Goal: Book appointment/travel/reservation

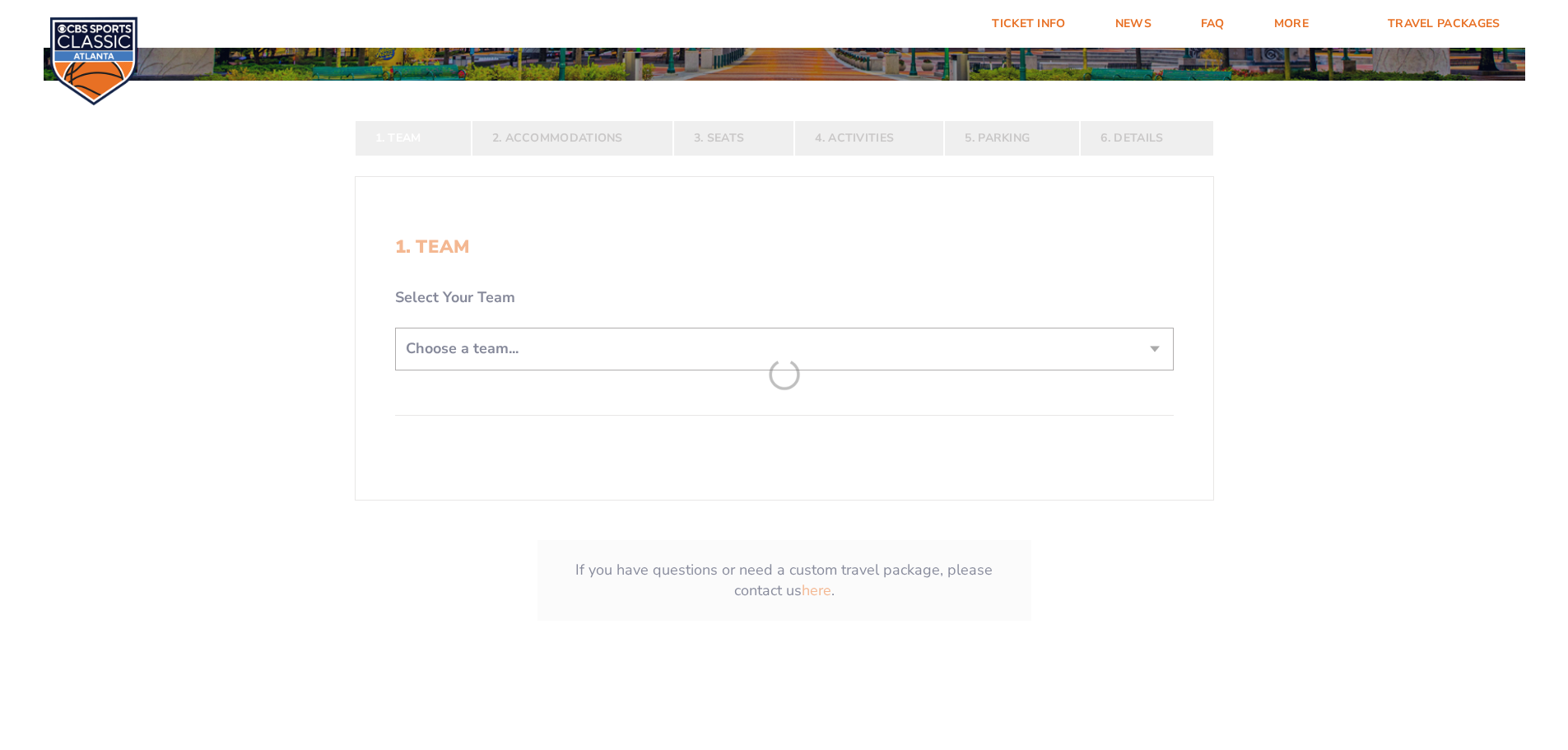
scroll to position [329, 0]
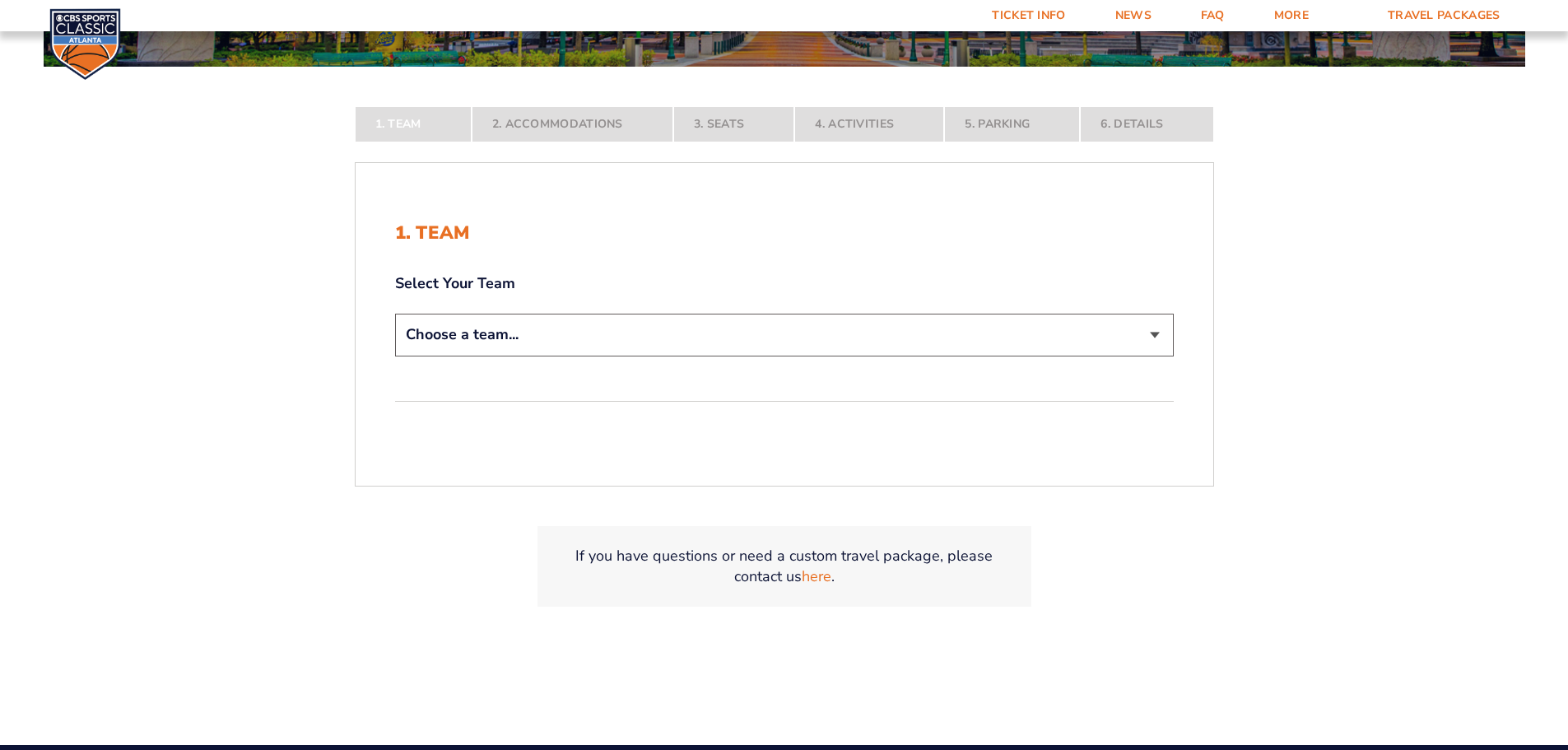
click at [1142, 337] on select "Choose a team... [US_STATE] Wildcats [US_STATE] State Buckeyes [US_STATE] Tar H…" at bounding box center [784, 334] width 778 height 42
select select "12757"
click at [395, 356] on select "Choose a team... [US_STATE] Wildcats [US_STATE] State Buckeyes [US_STATE] Tar H…" at bounding box center [784, 334] width 778 height 42
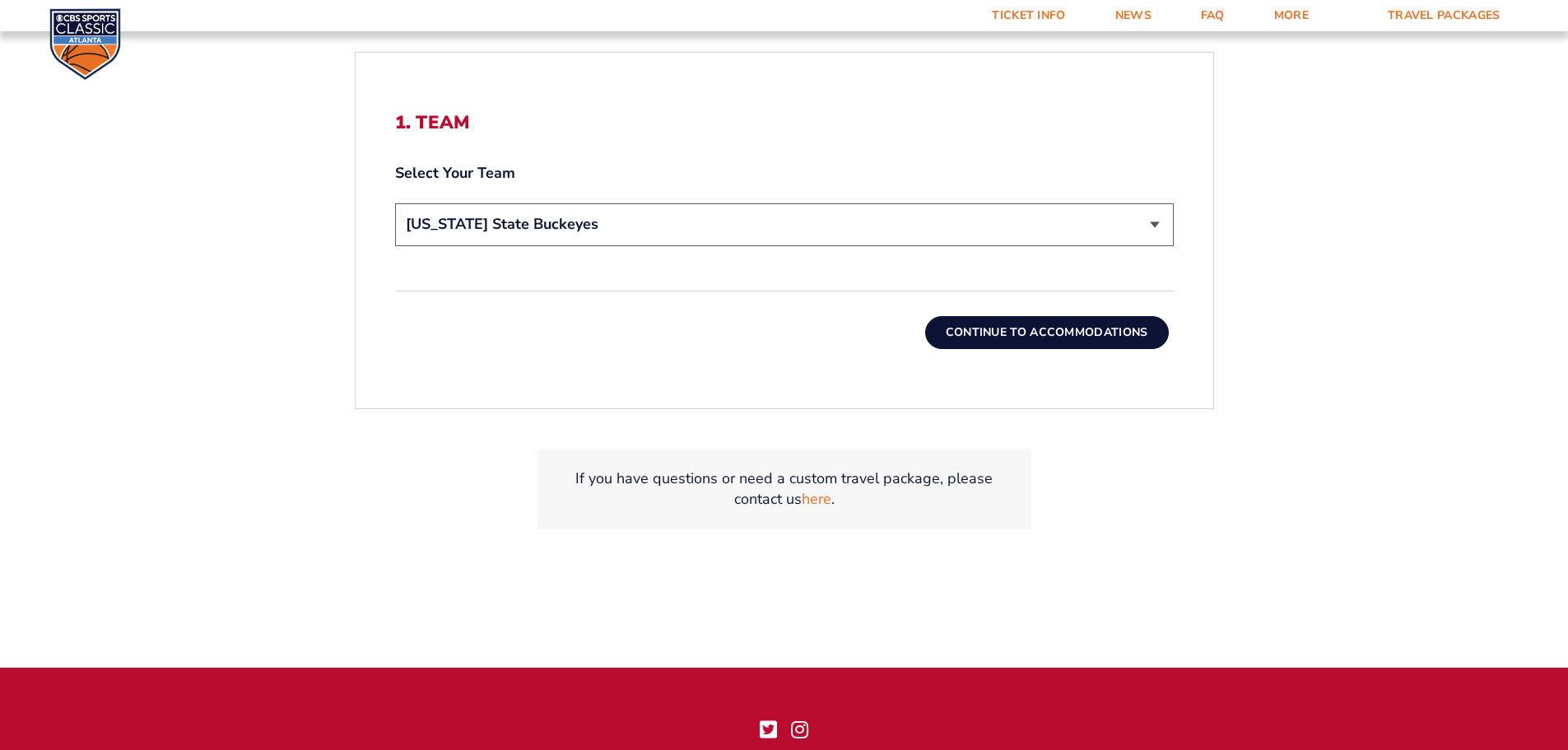
scroll to position [576, 0]
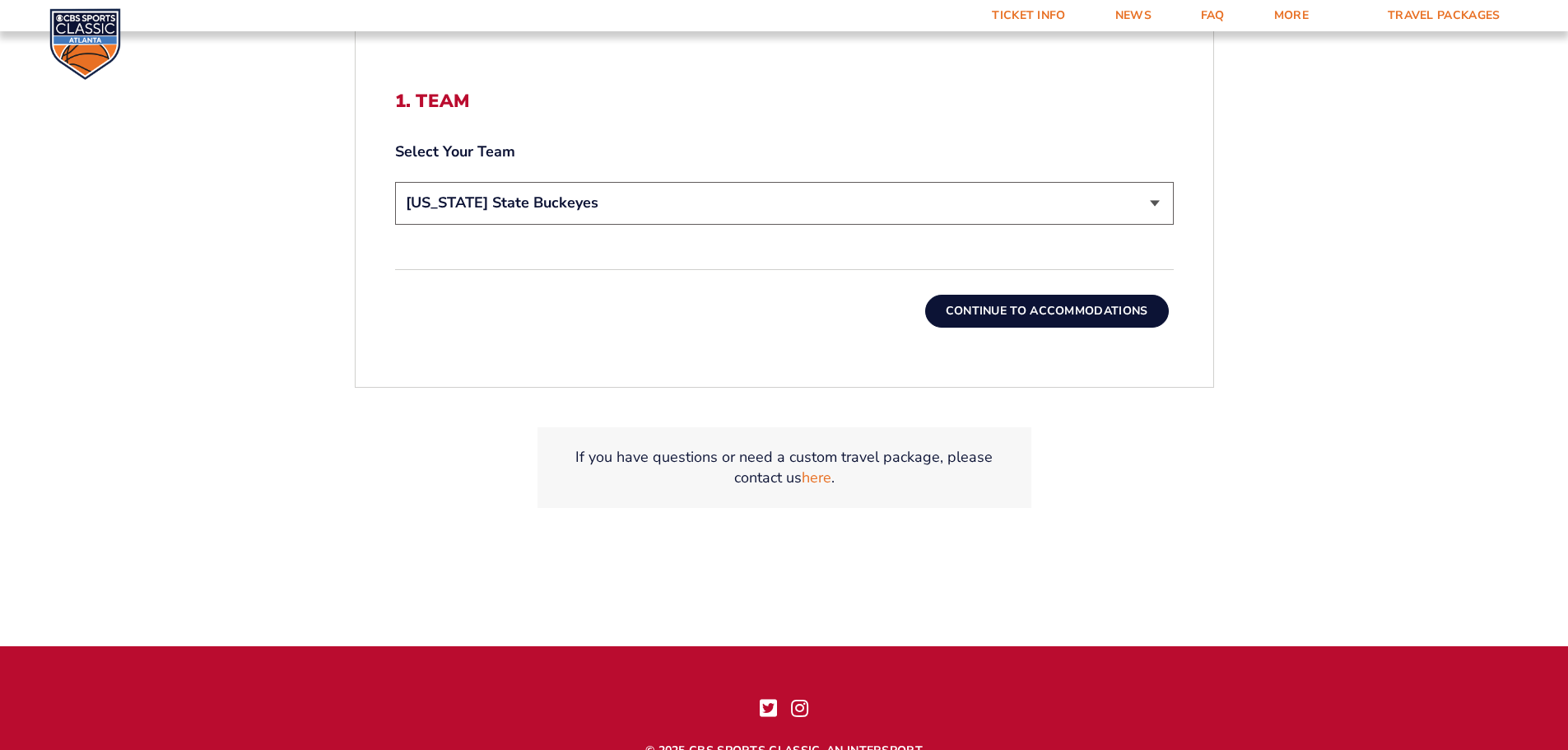
click at [1034, 315] on button "Continue To Accommodations" at bounding box center [1047, 310] width 243 height 33
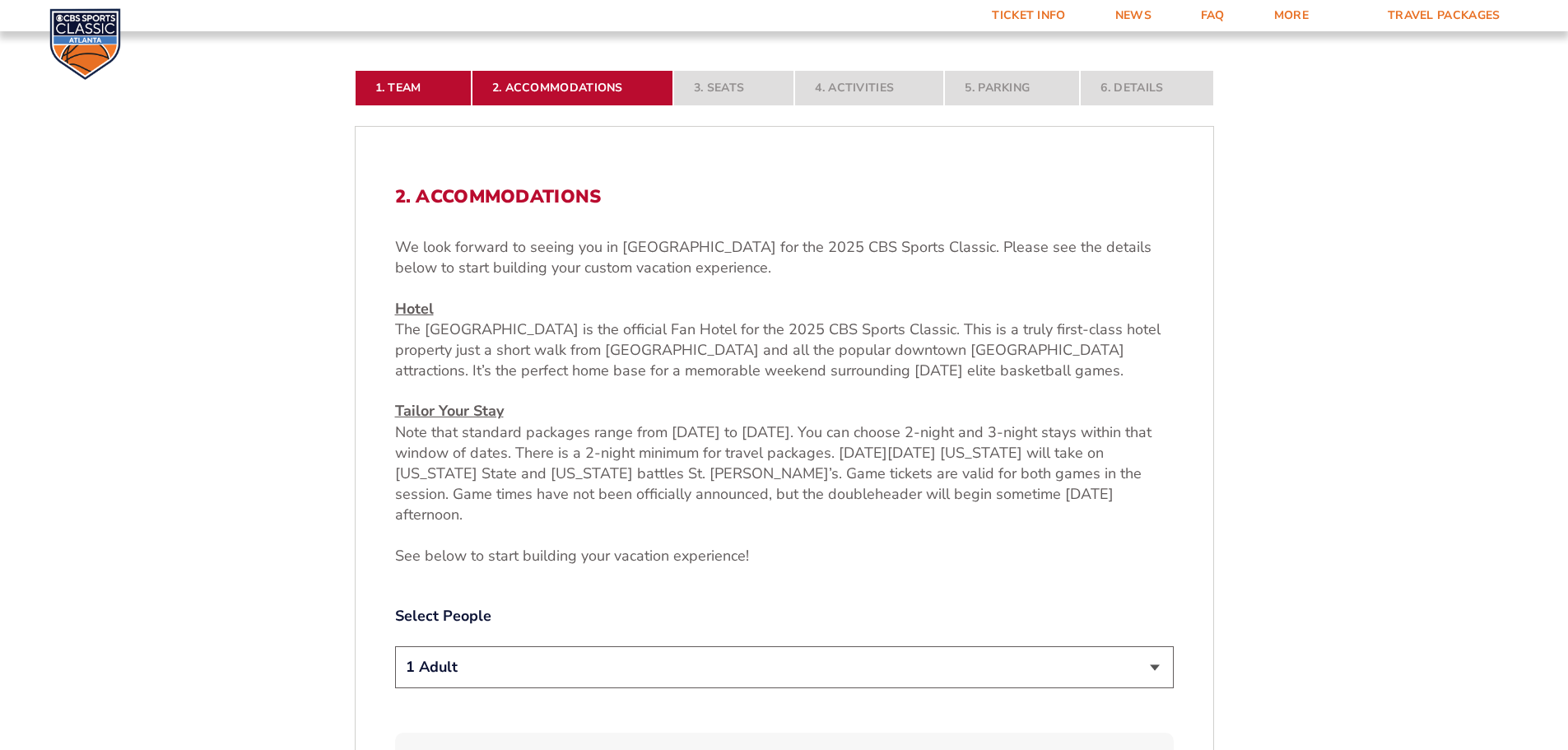
scroll to position [520, 0]
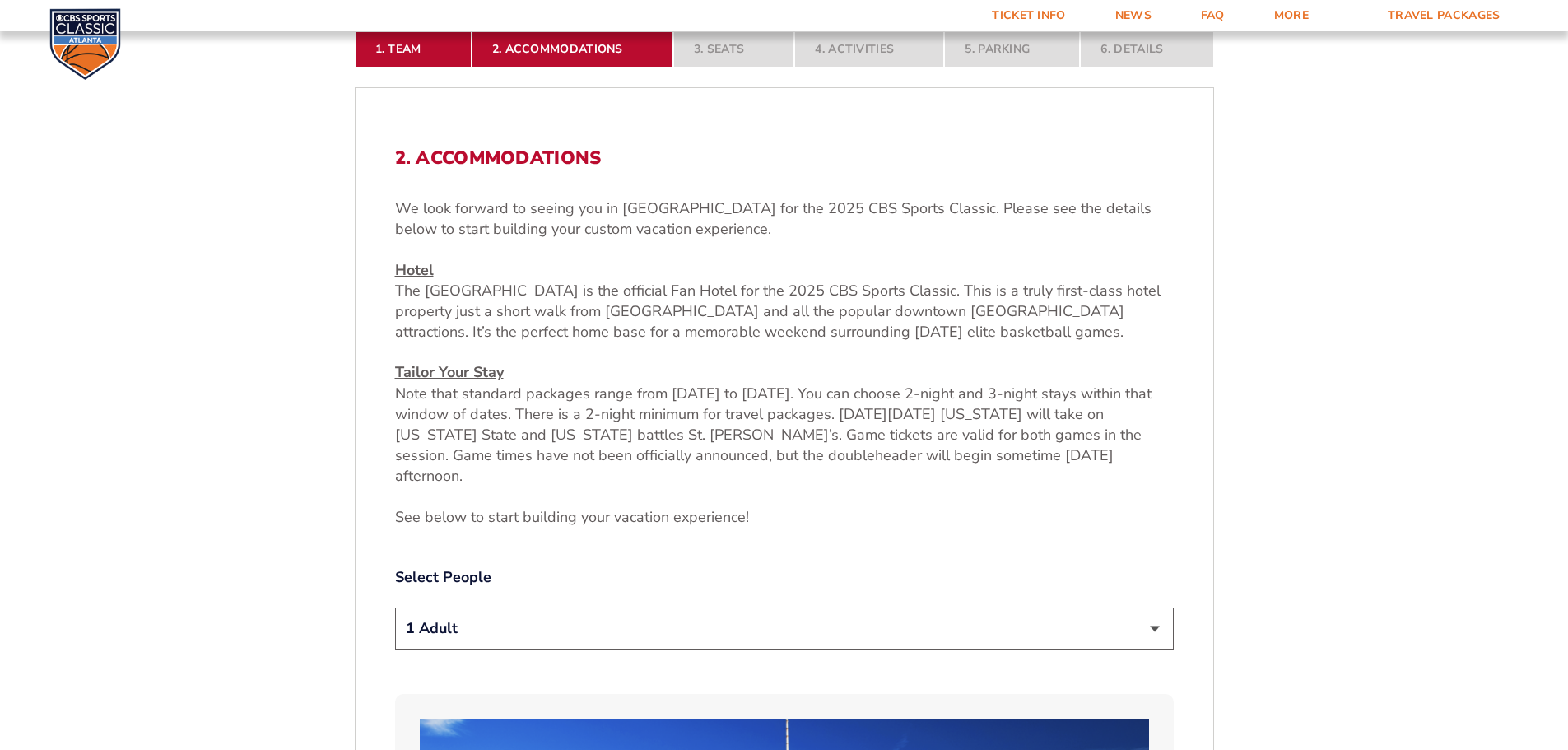
click at [1154, 607] on select "1 Adult 2 Adults 3 Adults 4 Adults 2 Adults + 1 Child 2 Adults + 2 Children 2 A…" at bounding box center [784, 628] width 778 height 42
select select "2 Adults"
click at [395, 607] on select "1 Adult 2 Adults 3 Adults 4 Adults 2 Adults + 1 Child 2 Adults + 2 Children 2 A…" at bounding box center [784, 628] width 778 height 42
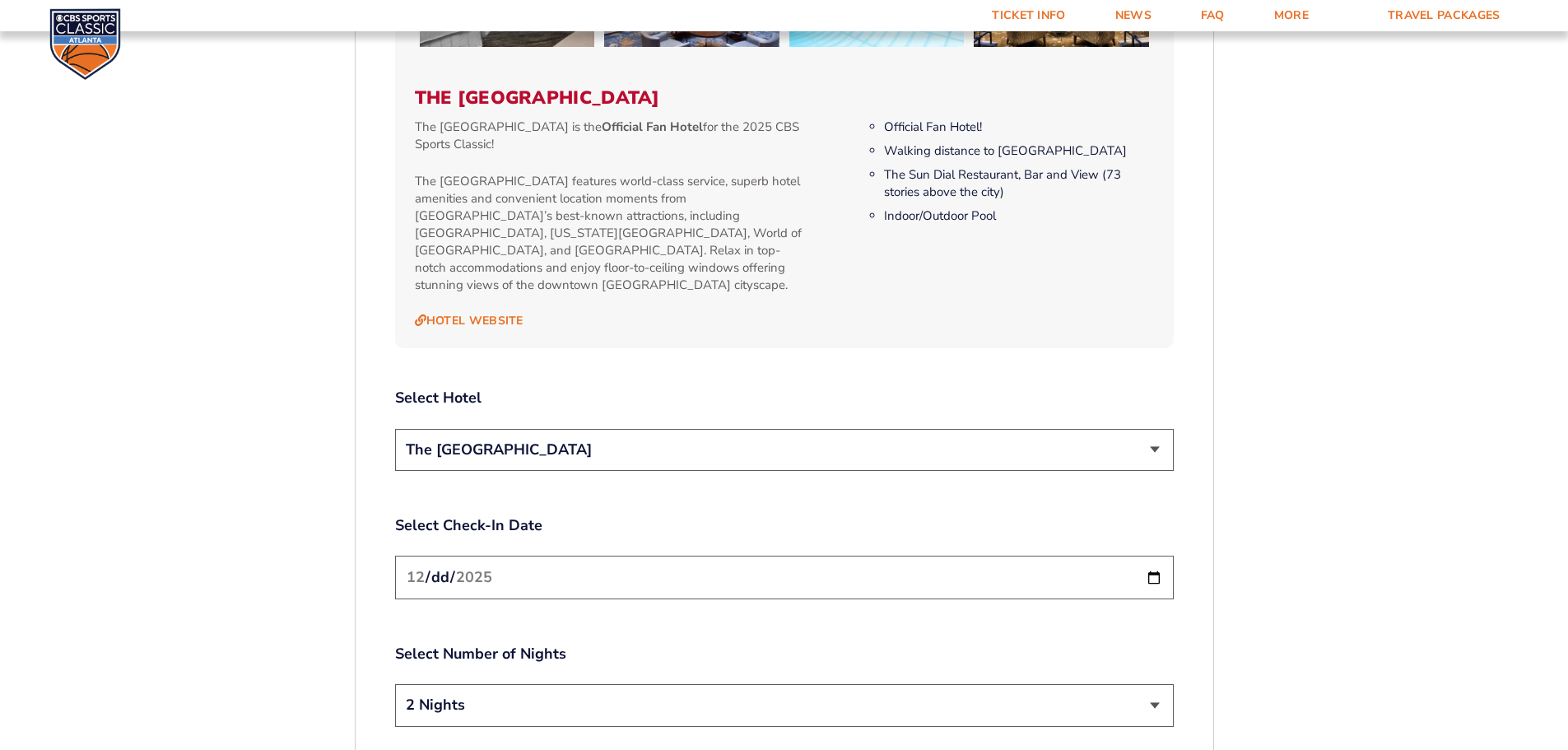
scroll to position [1754, 0]
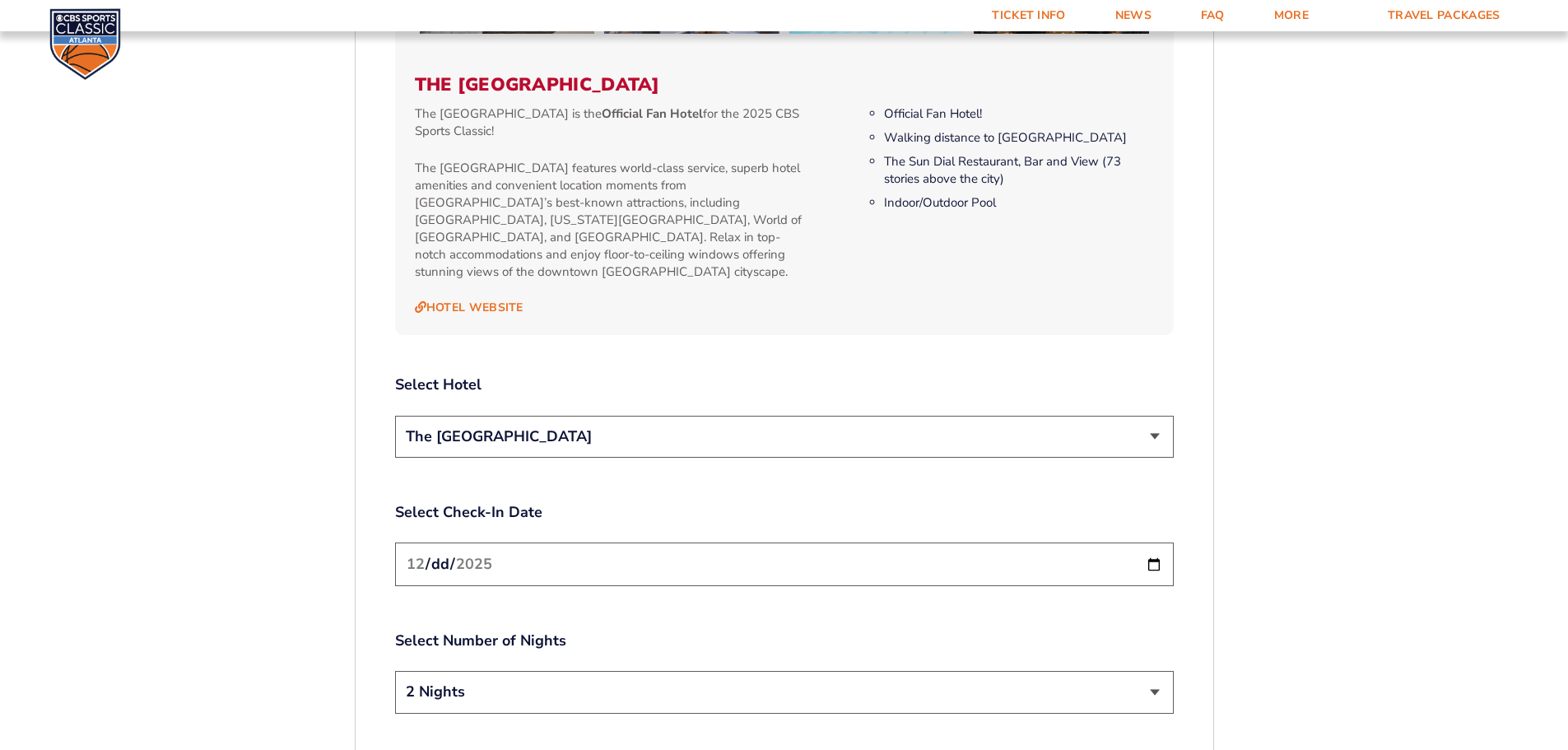
click at [1152, 542] on input "[DATE]" at bounding box center [784, 564] width 778 height 44
click at [1284, 501] on form "[US_STATE] [US_STATE] Travel Package [US_STATE][GEOGRAPHIC_DATA] [US_STATE] Sta…" at bounding box center [784, 10] width 1568 height 3528
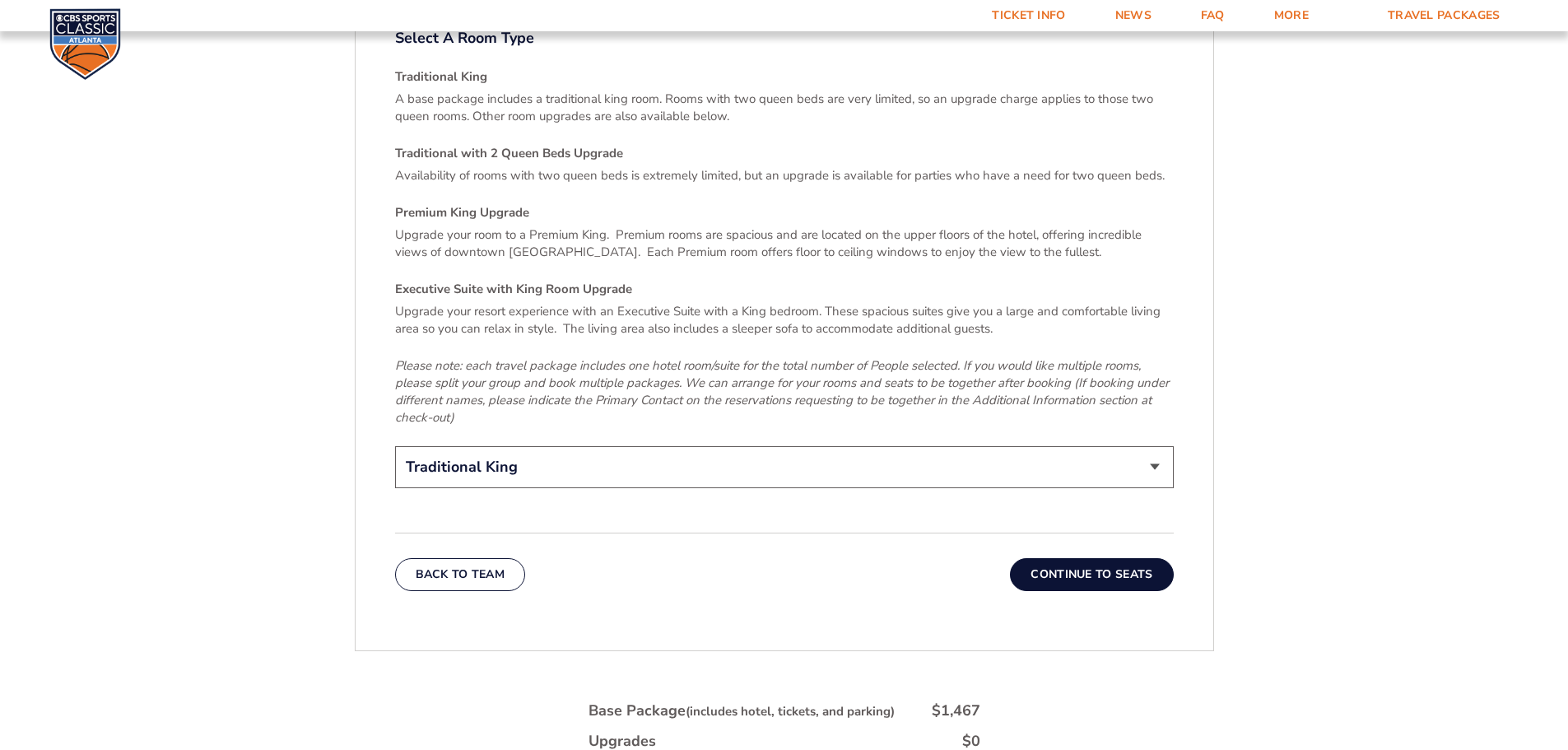
scroll to position [2495, 0]
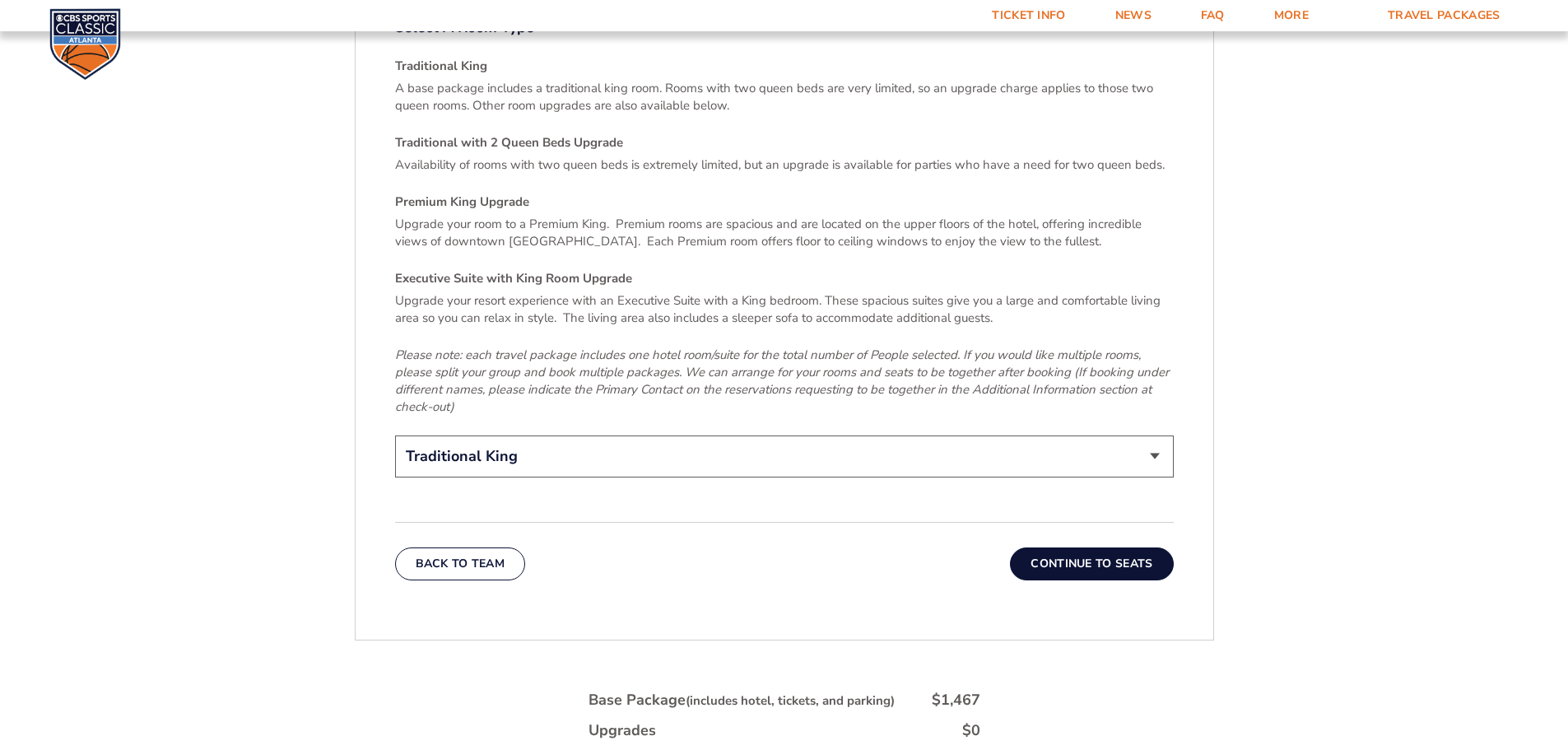
click at [1099, 548] on button "Continue To Seats" at bounding box center [1091, 564] width 163 height 33
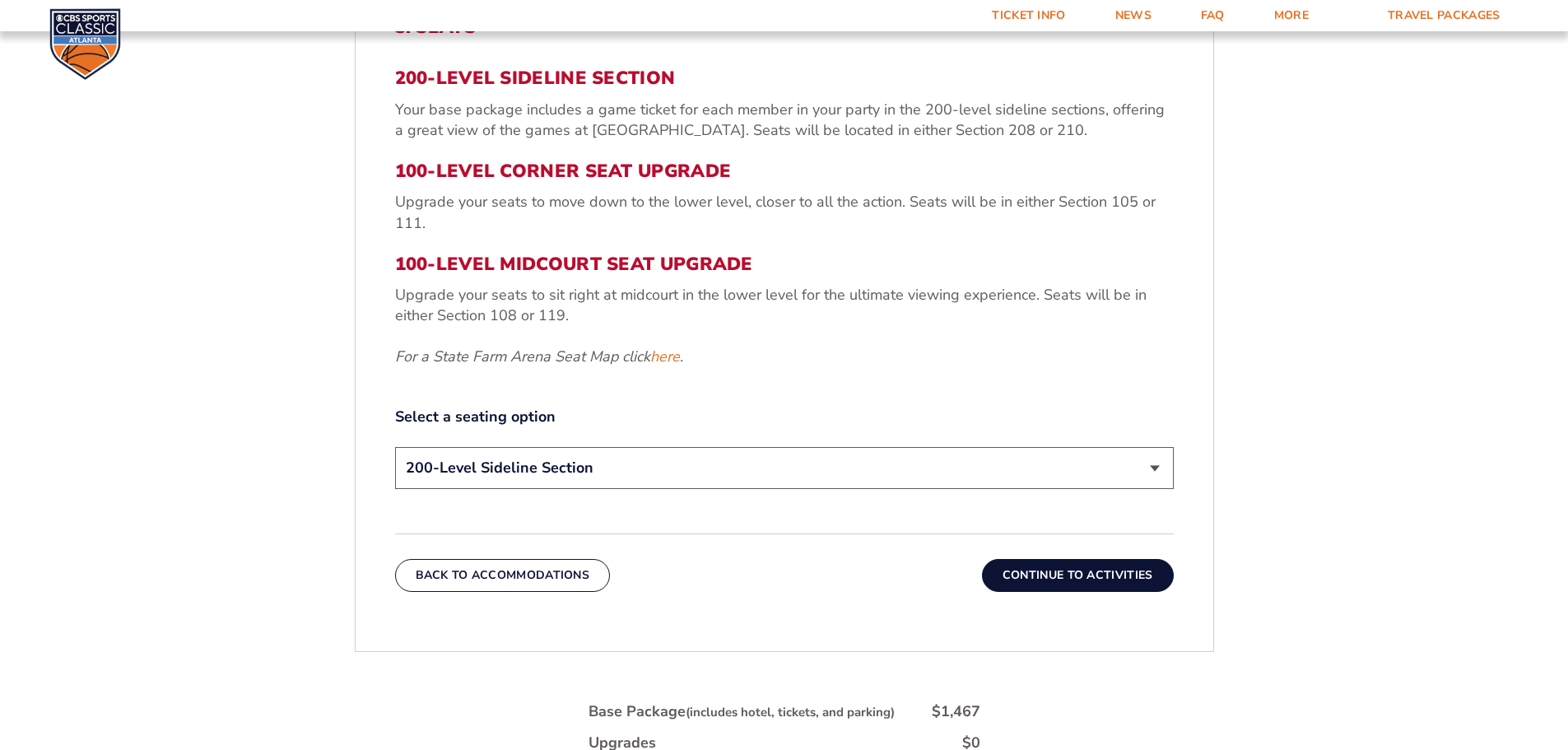
scroll to position [602, 0]
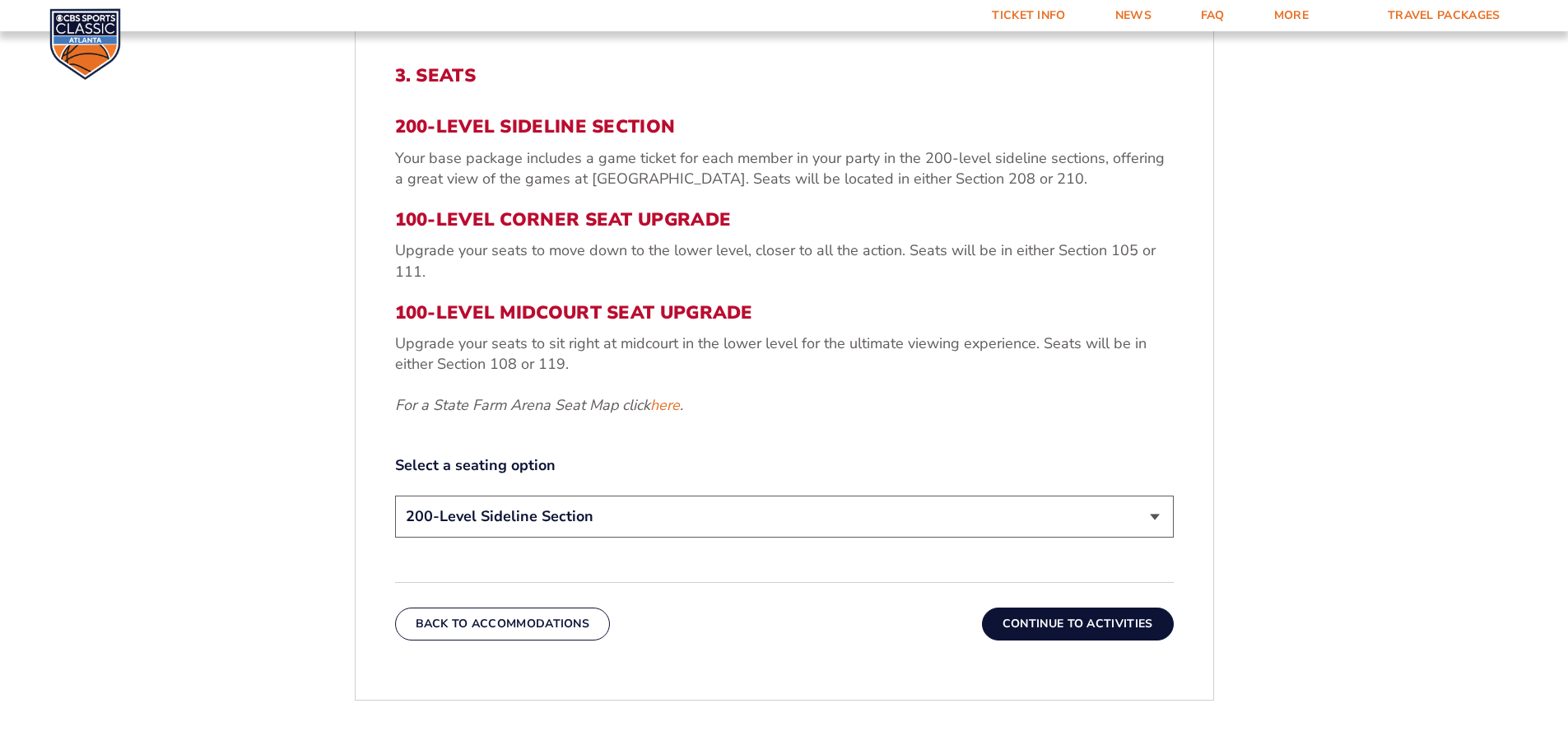
click at [1144, 520] on select "200-Level Sideline Section 100-Level Corner Seat Upgrade (+$120 per person) 100…" at bounding box center [784, 516] width 778 height 42
click at [395, 496] on select "200-Level Sideline Section 100-Level Corner Seat Upgrade (+$120 per person) 100…" at bounding box center [784, 516] width 778 height 42
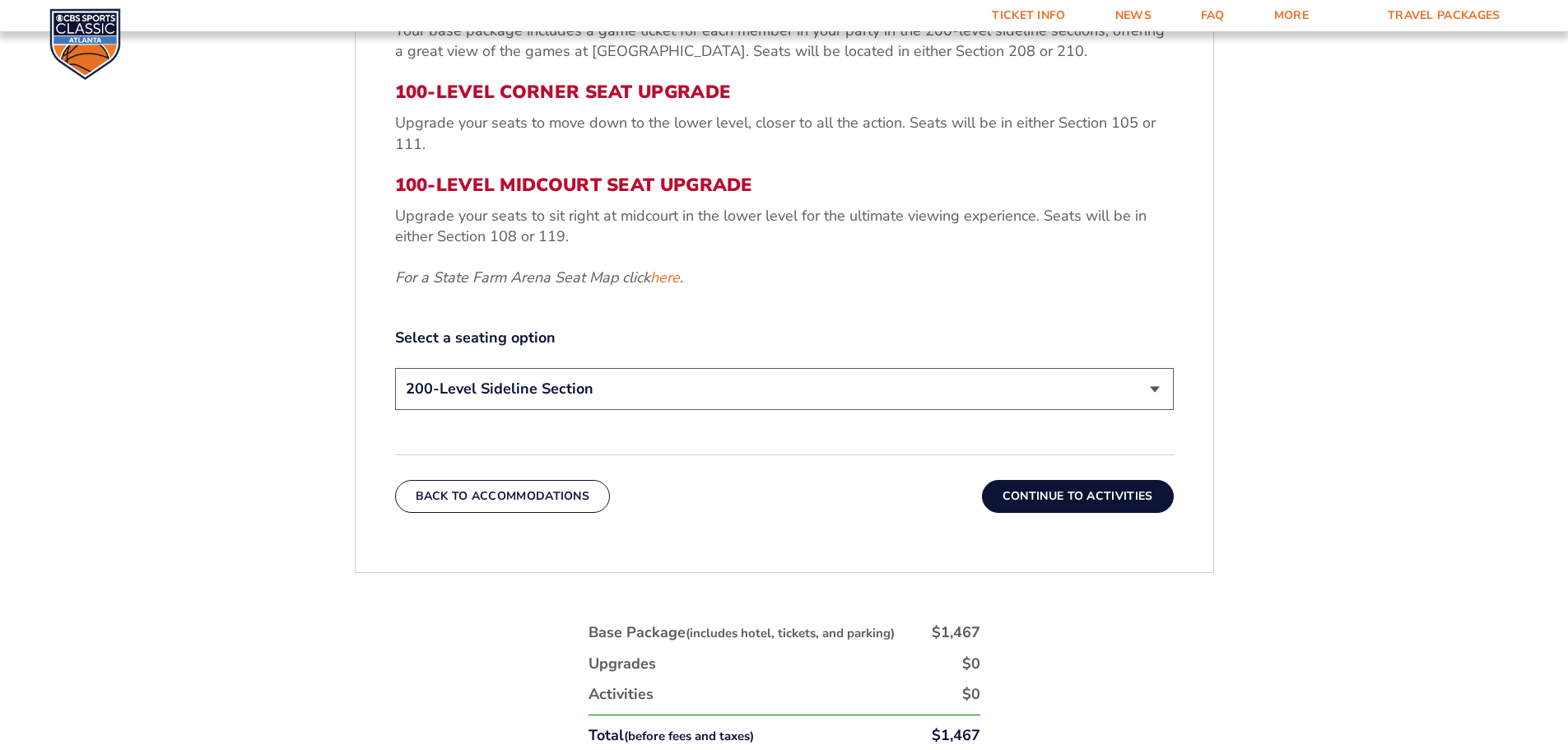
scroll to position [766, 0]
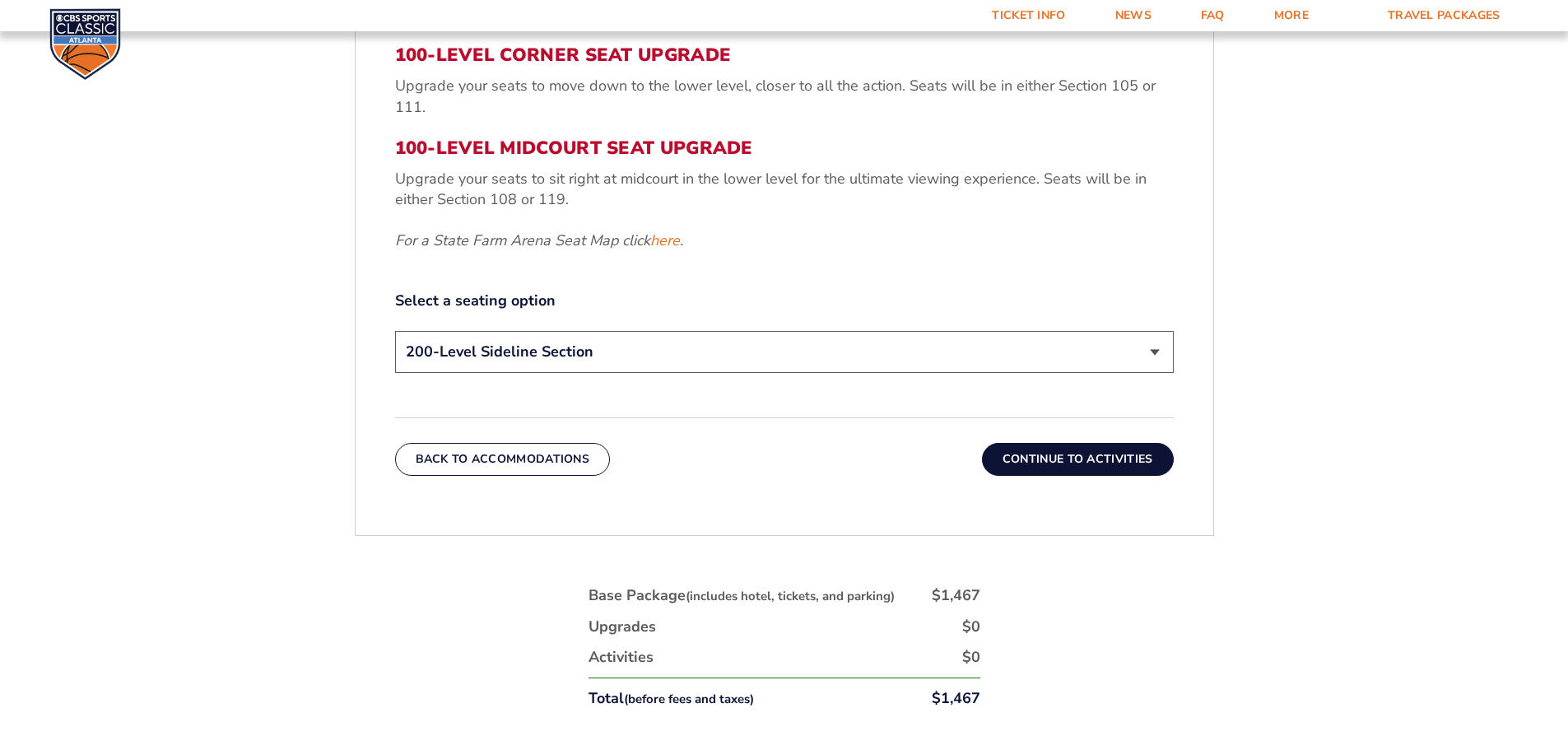
click at [1071, 458] on button "Continue To Activities" at bounding box center [1077, 459] width 192 height 33
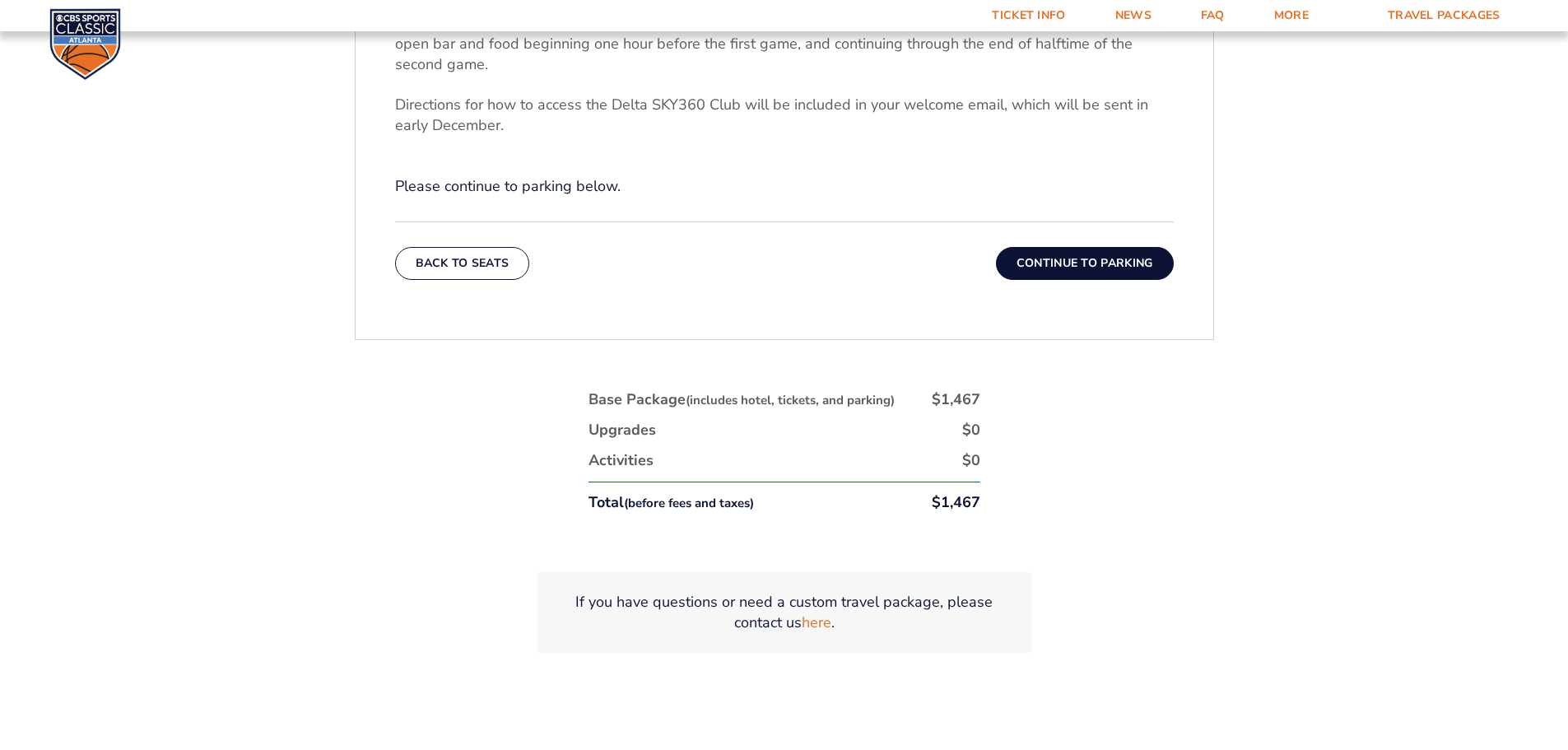
scroll to position [849, 0]
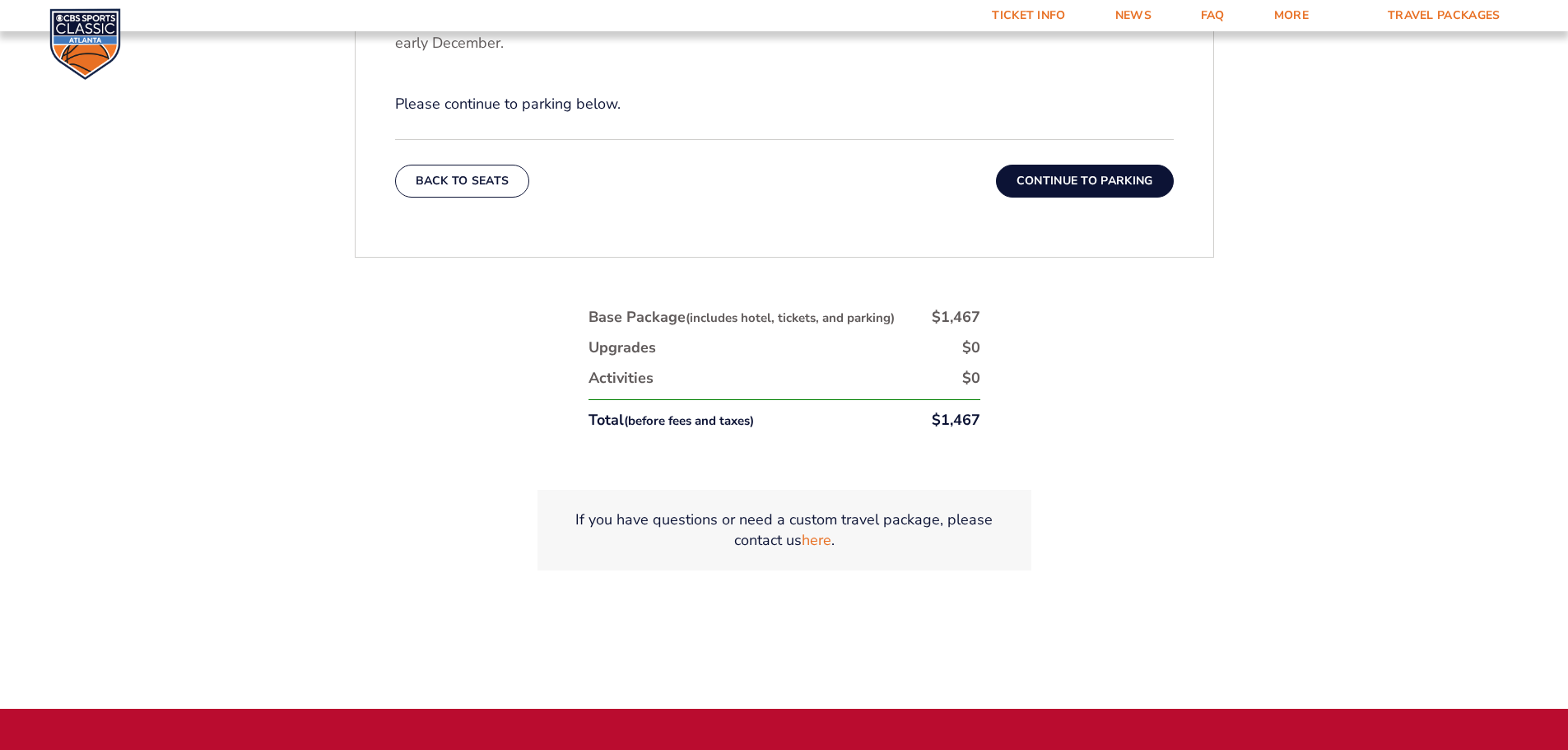
click at [1073, 185] on button "Continue To Parking" at bounding box center [1084, 181] width 177 height 33
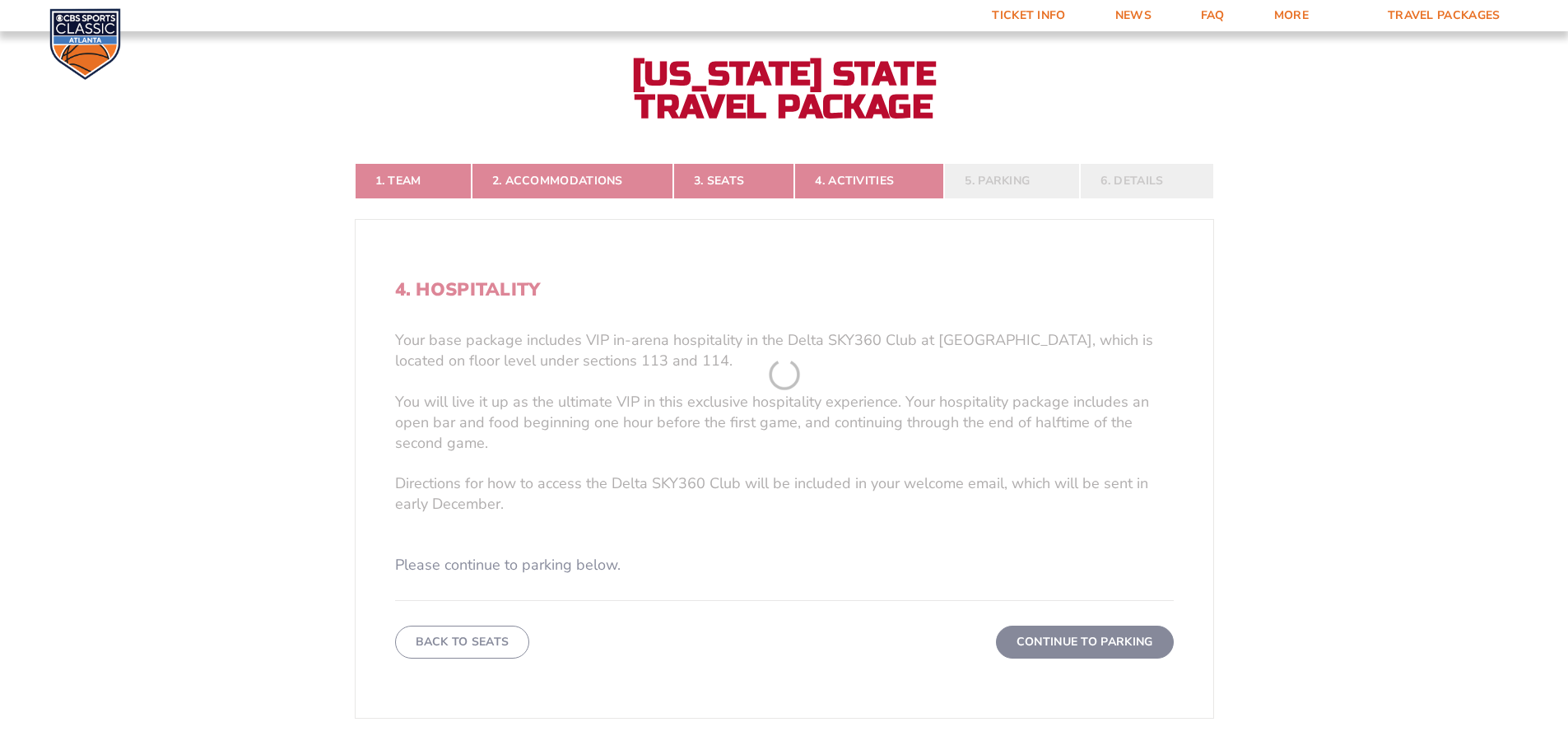
scroll to position [355, 0]
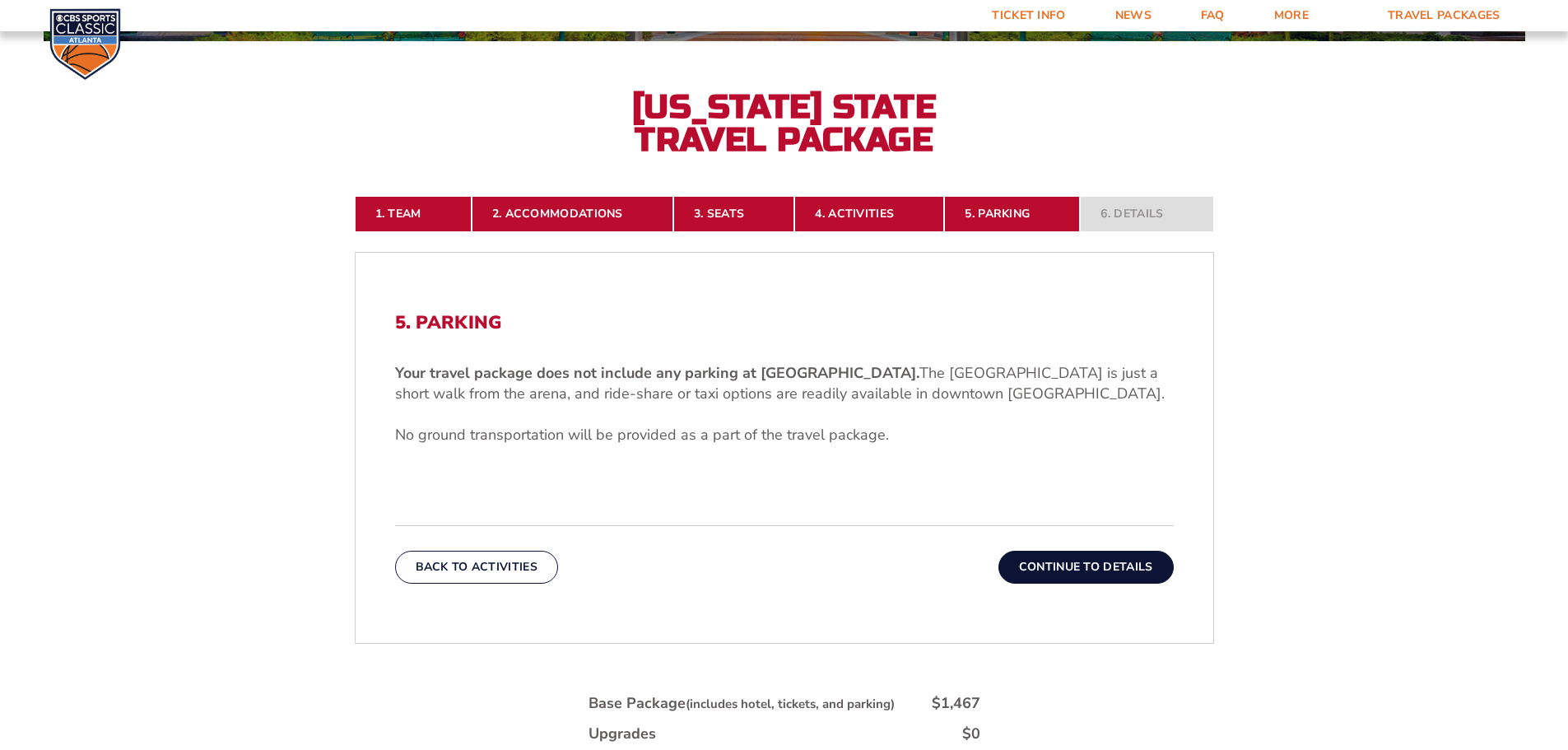
click at [1075, 567] on button "Continue To Details" at bounding box center [1086, 567] width 176 height 33
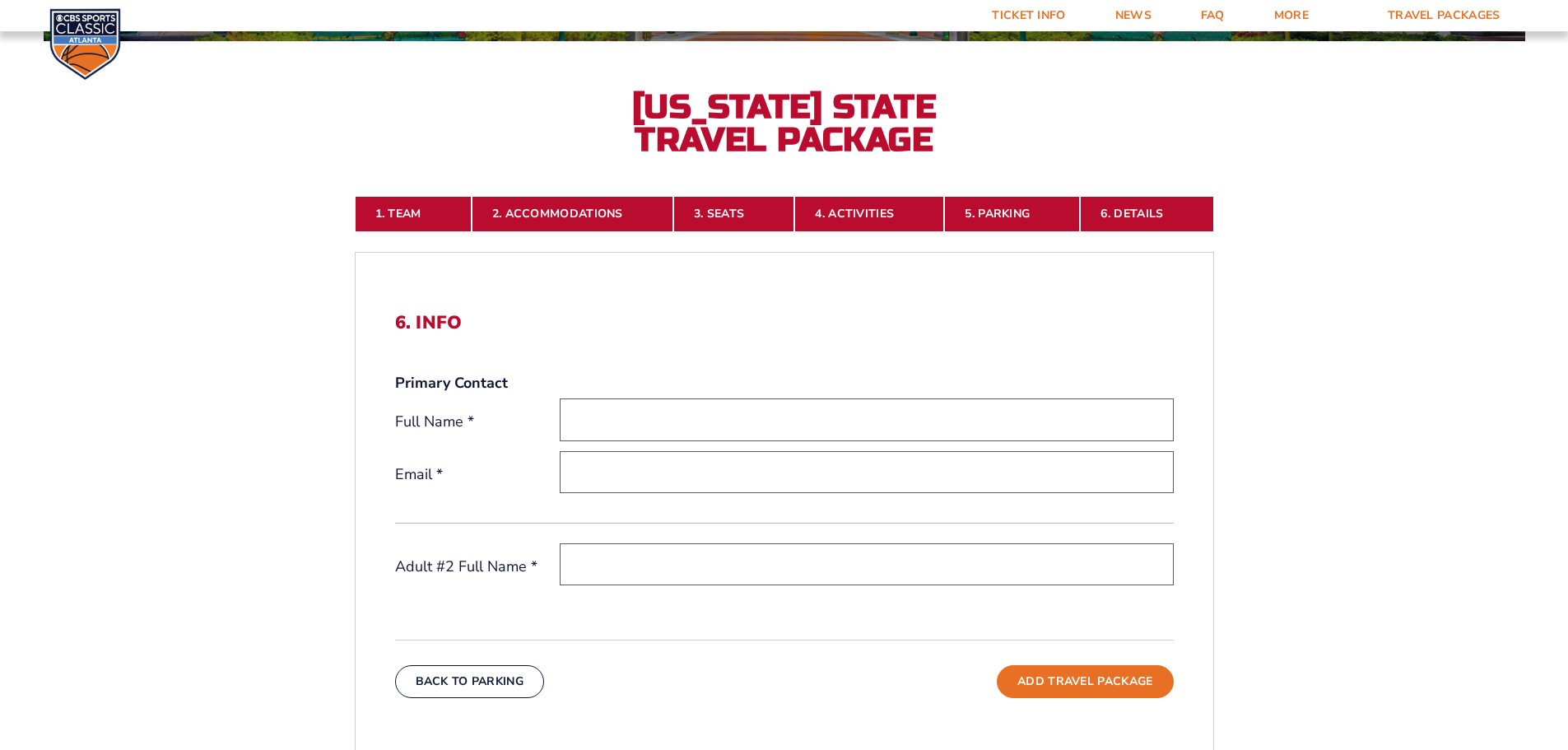
click at [595, 405] on input "text" at bounding box center [866, 419] width 614 height 42
type input "[PERSON_NAME] House"
click at [595, 474] on input "email" at bounding box center [866, 472] width 614 height 42
type input "[EMAIL_ADDRESS][DOMAIN_NAME]"
click at [622, 568] on input "text" at bounding box center [866, 564] width 614 height 42
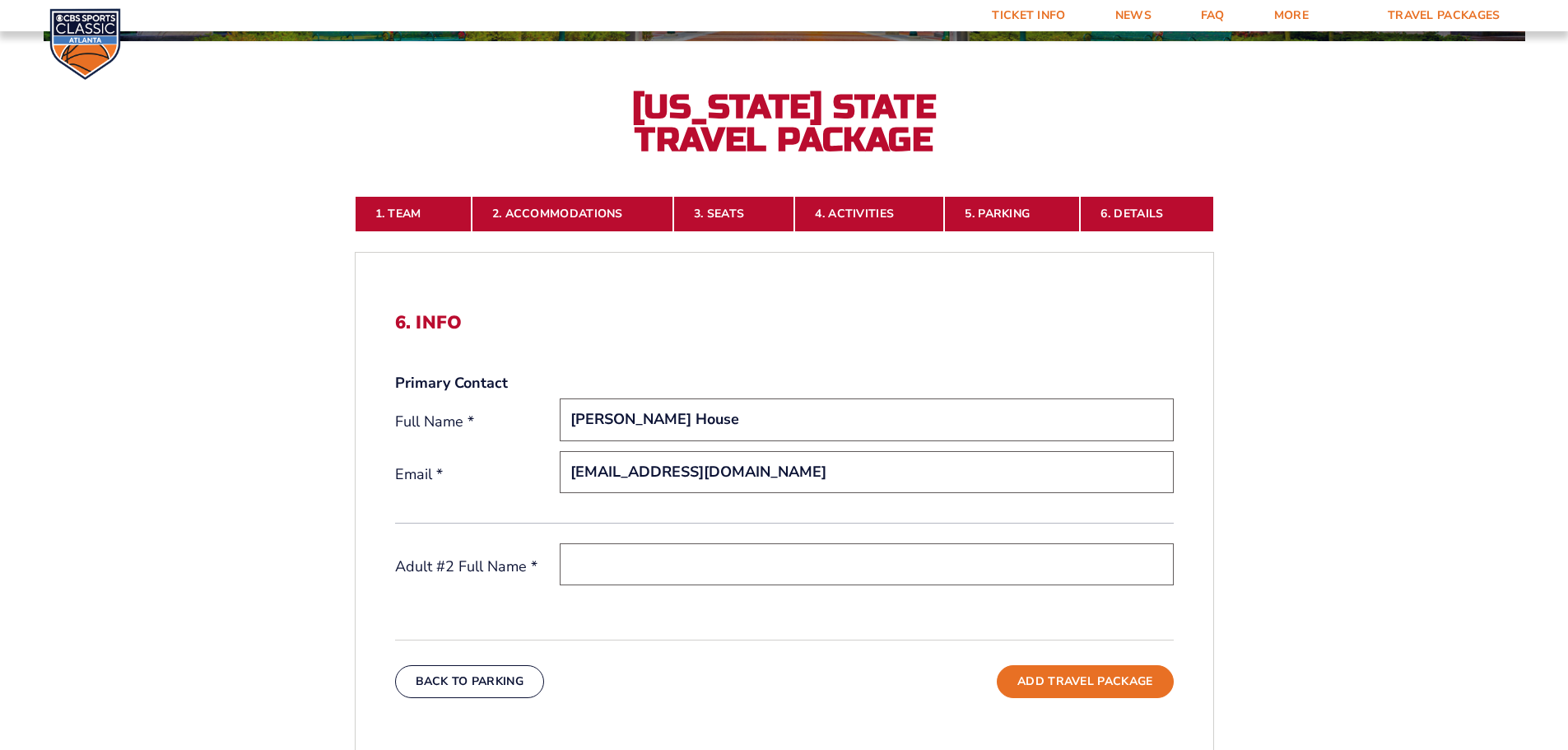
type input "[PERSON_NAME] House"
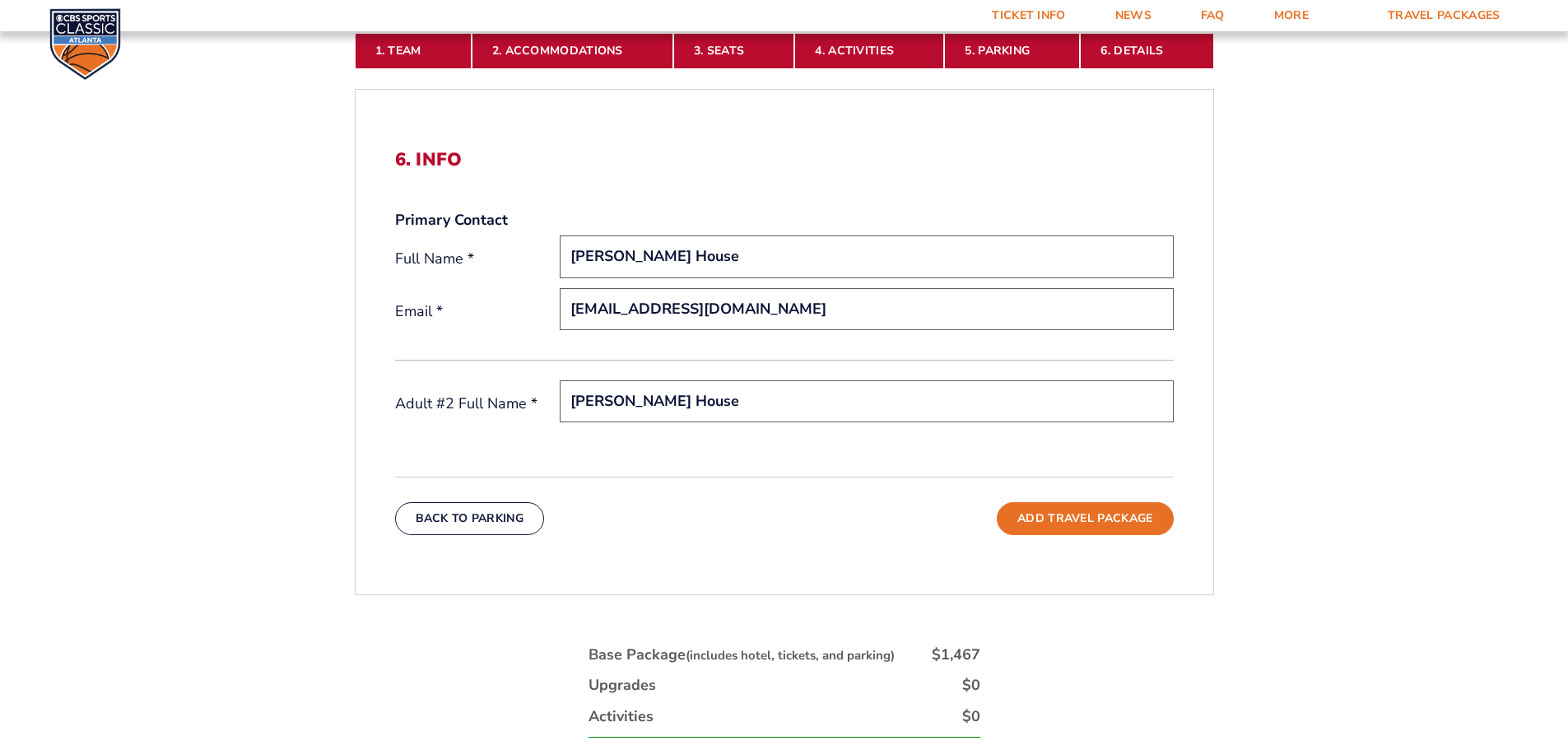
scroll to position [520, 0]
